Goal: Complete application form: Complete application form

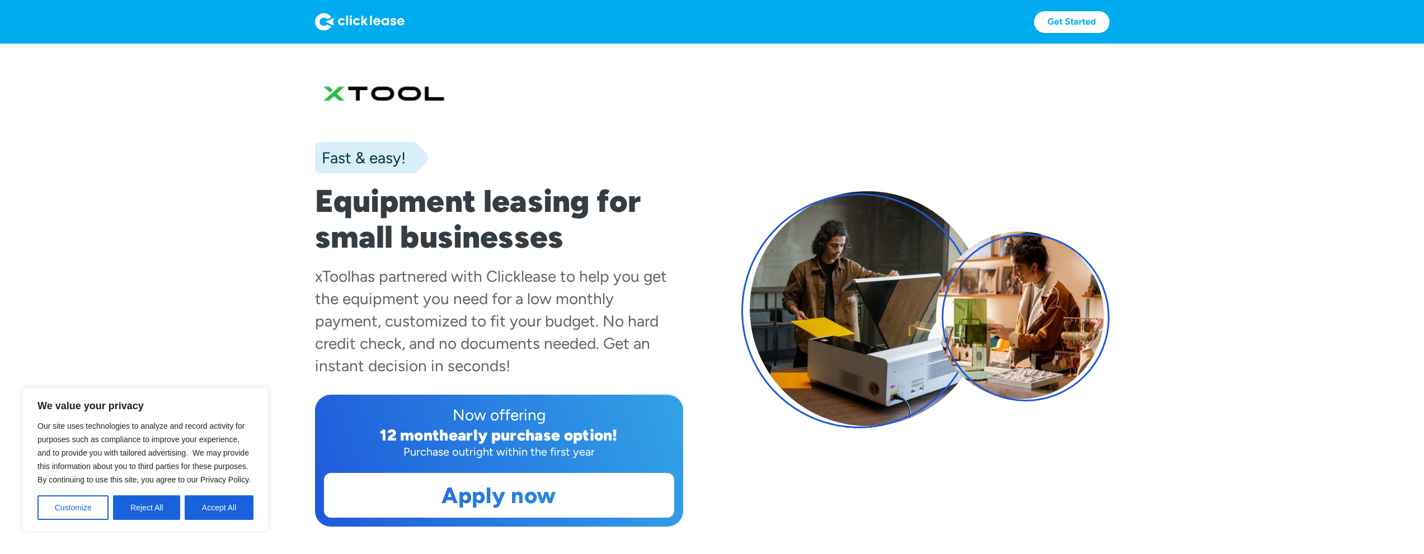
click at [211, 510] on button "Accept All" at bounding box center [219, 508] width 69 height 25
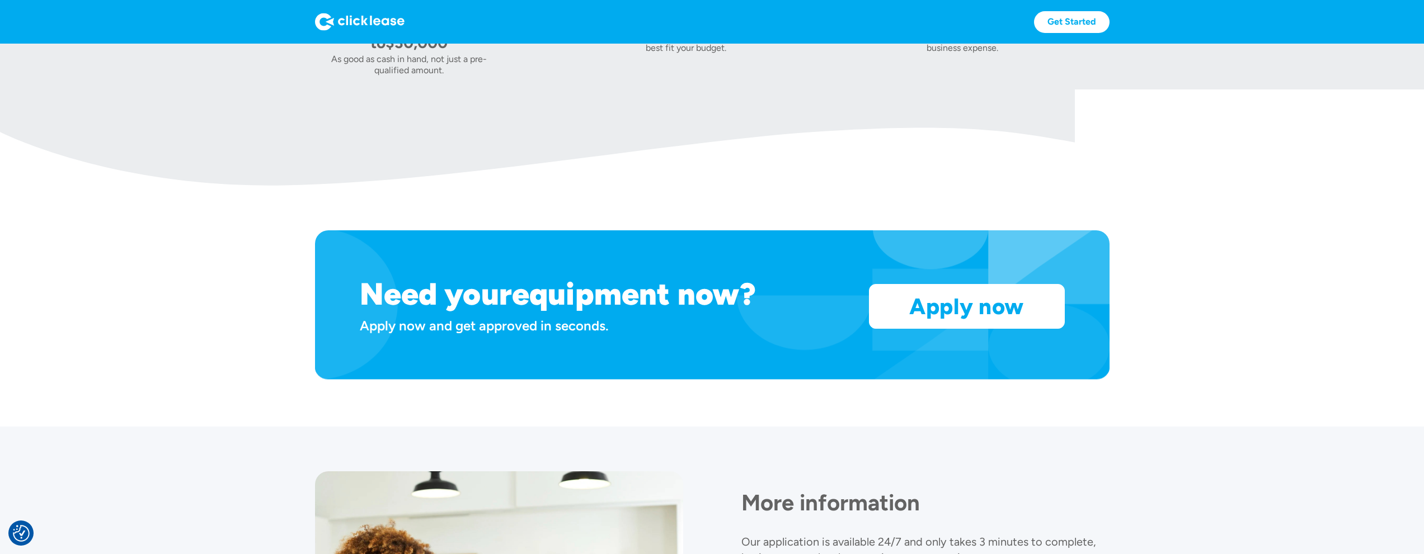
scroll to position [1007, 0]
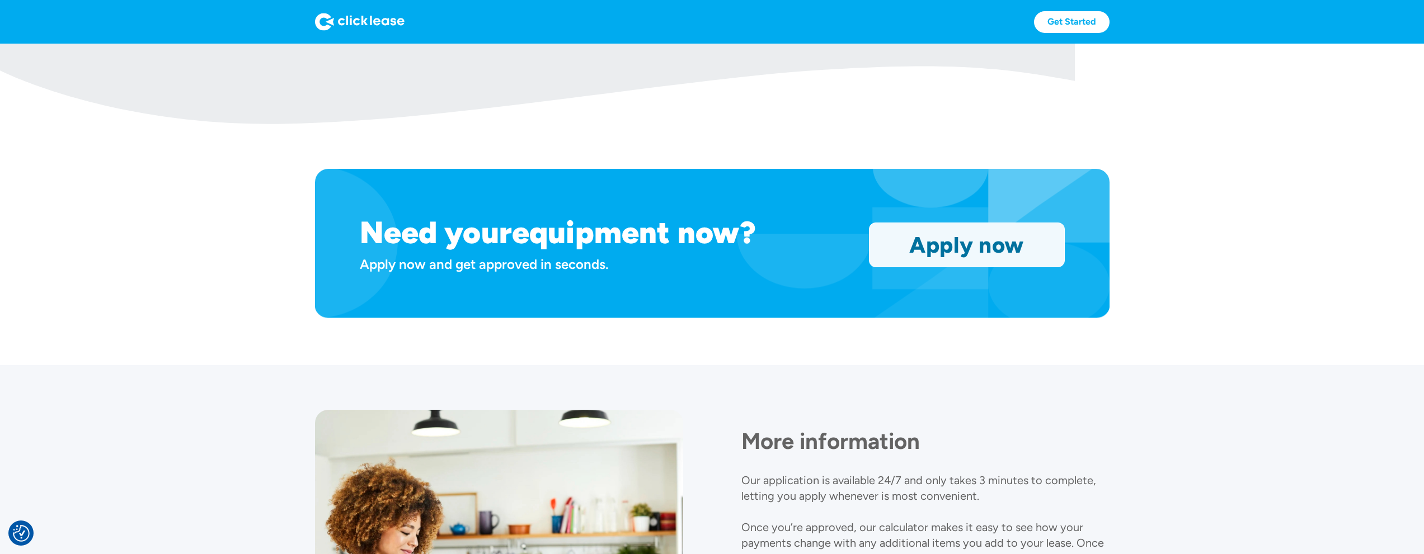
click at [974, 248] on link "Apply now" at bounding box center [966, 245] width 195 height 44
